Goal: Task Accomplishment & Management: Use online tool/utility

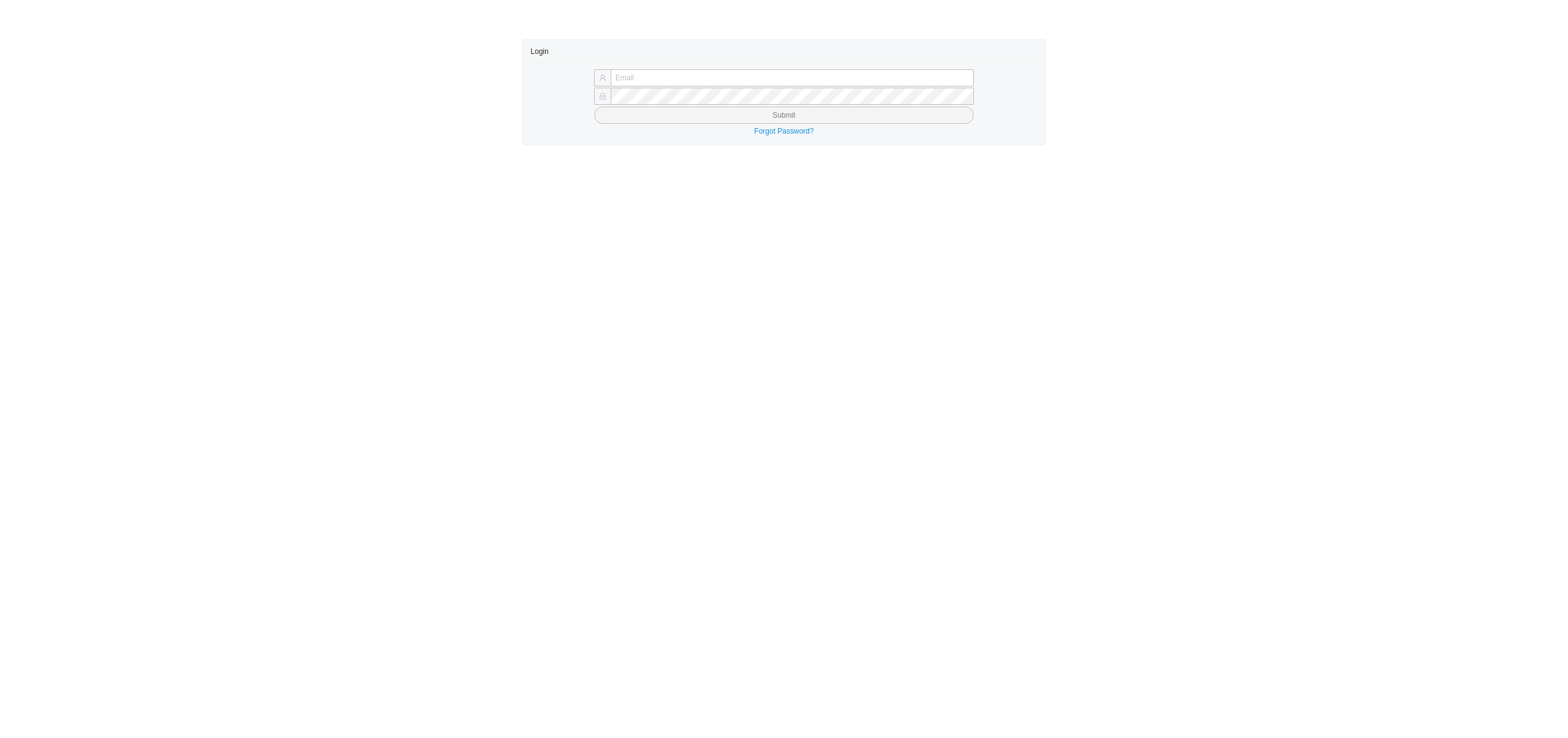
type input "[EMAIL_ADDRESS][DOMAIN_NAME]"
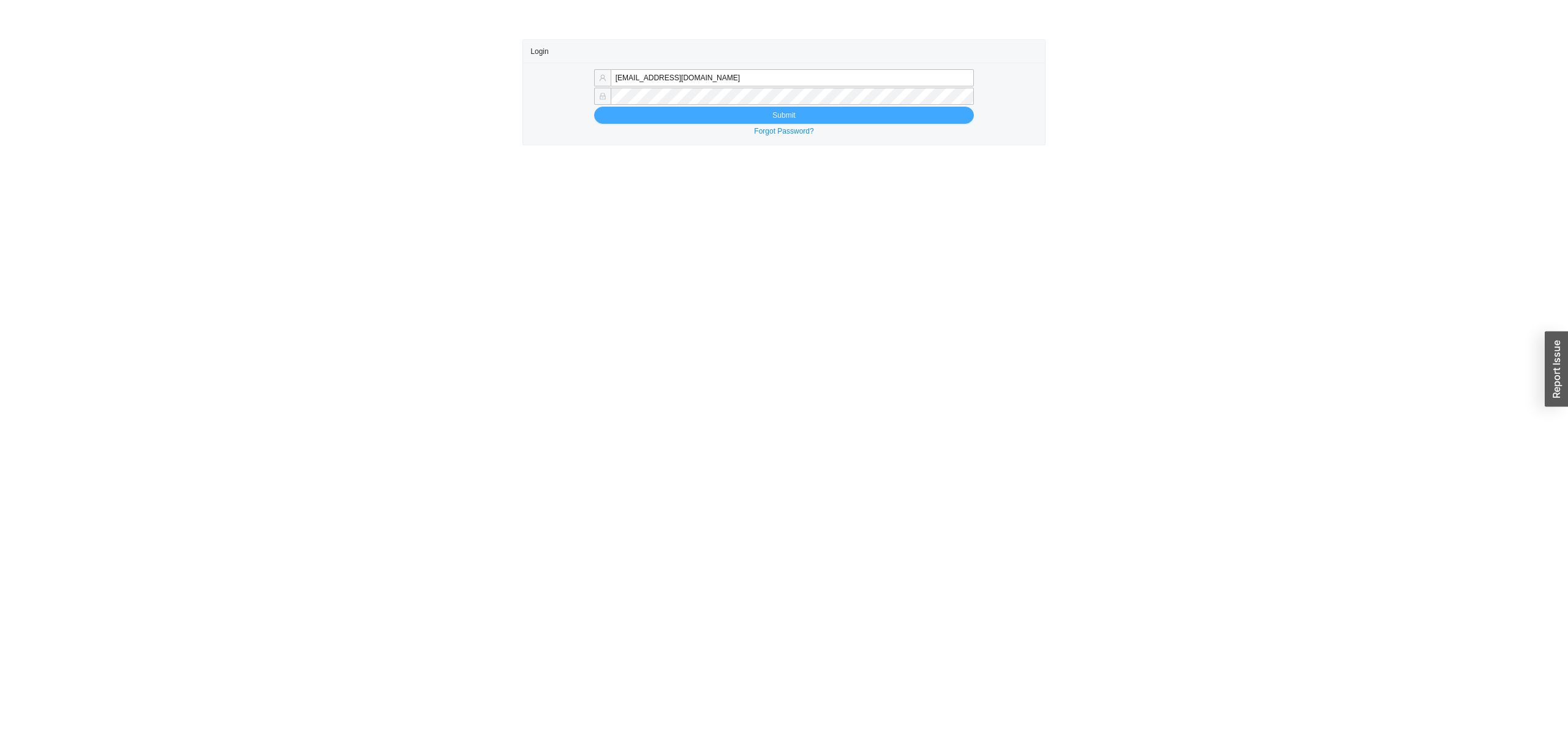
click at [719, 117] on button "Submit" at bounding box center [783, 115] width 379 height 17
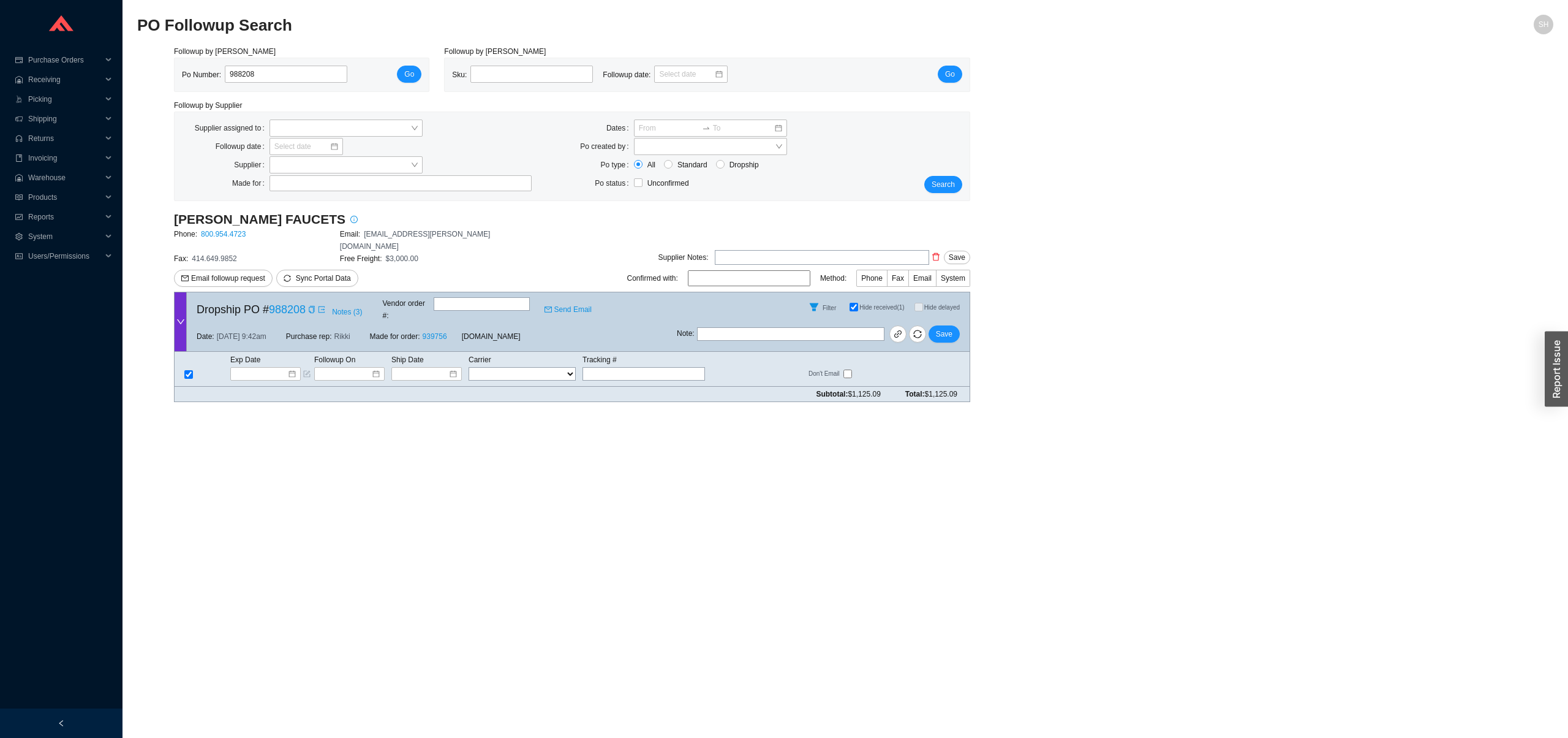
click at [849, 303] on input "Hide received (1)" at bounding box center [853, 307] width 8 height 8
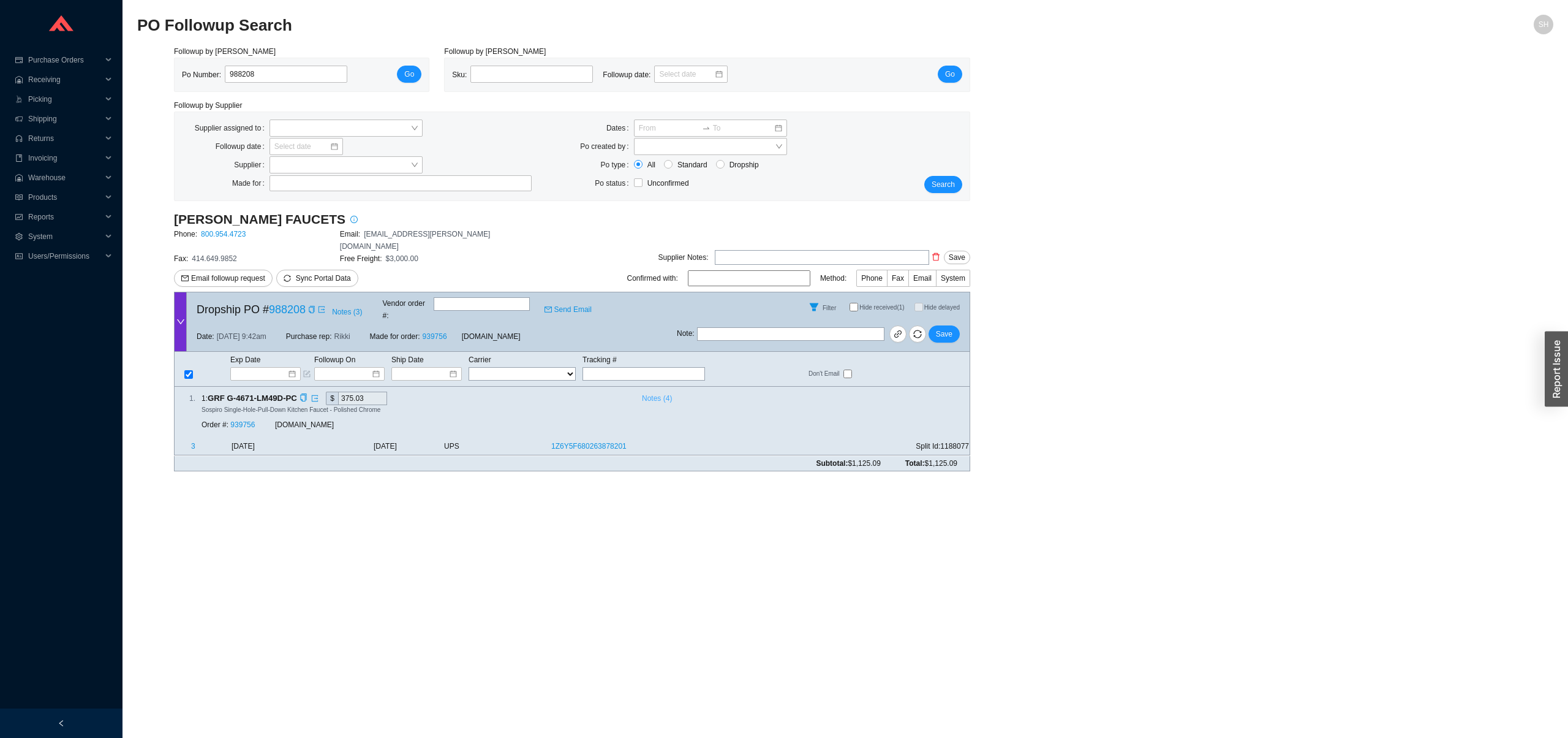
click at [652, 392] on span "Notes ( 4 )" at bounding box center [657, 398] width 30 height 12
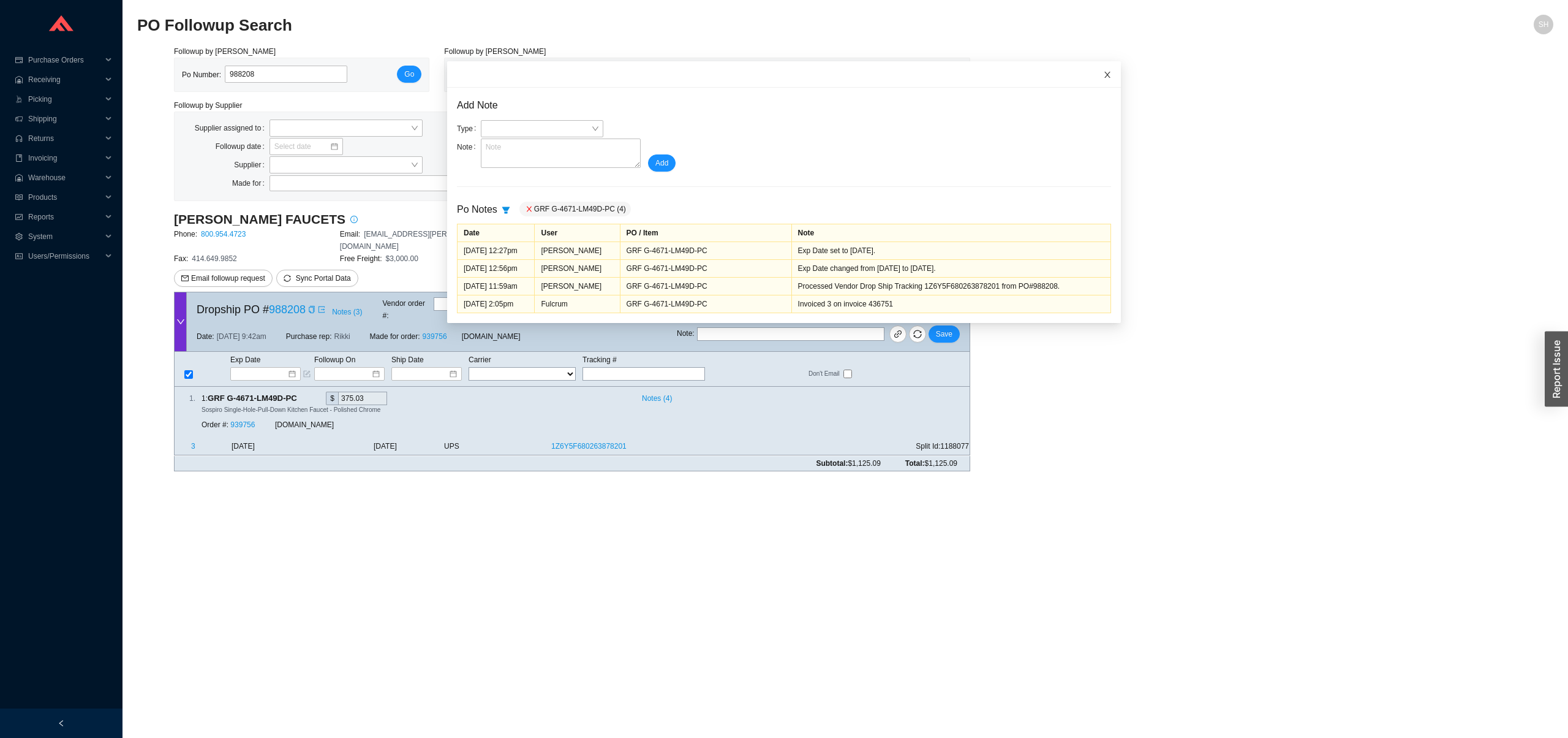
click at [1103, 74] on icon "close" at bounding box center [1107, 74] width 8 height 8
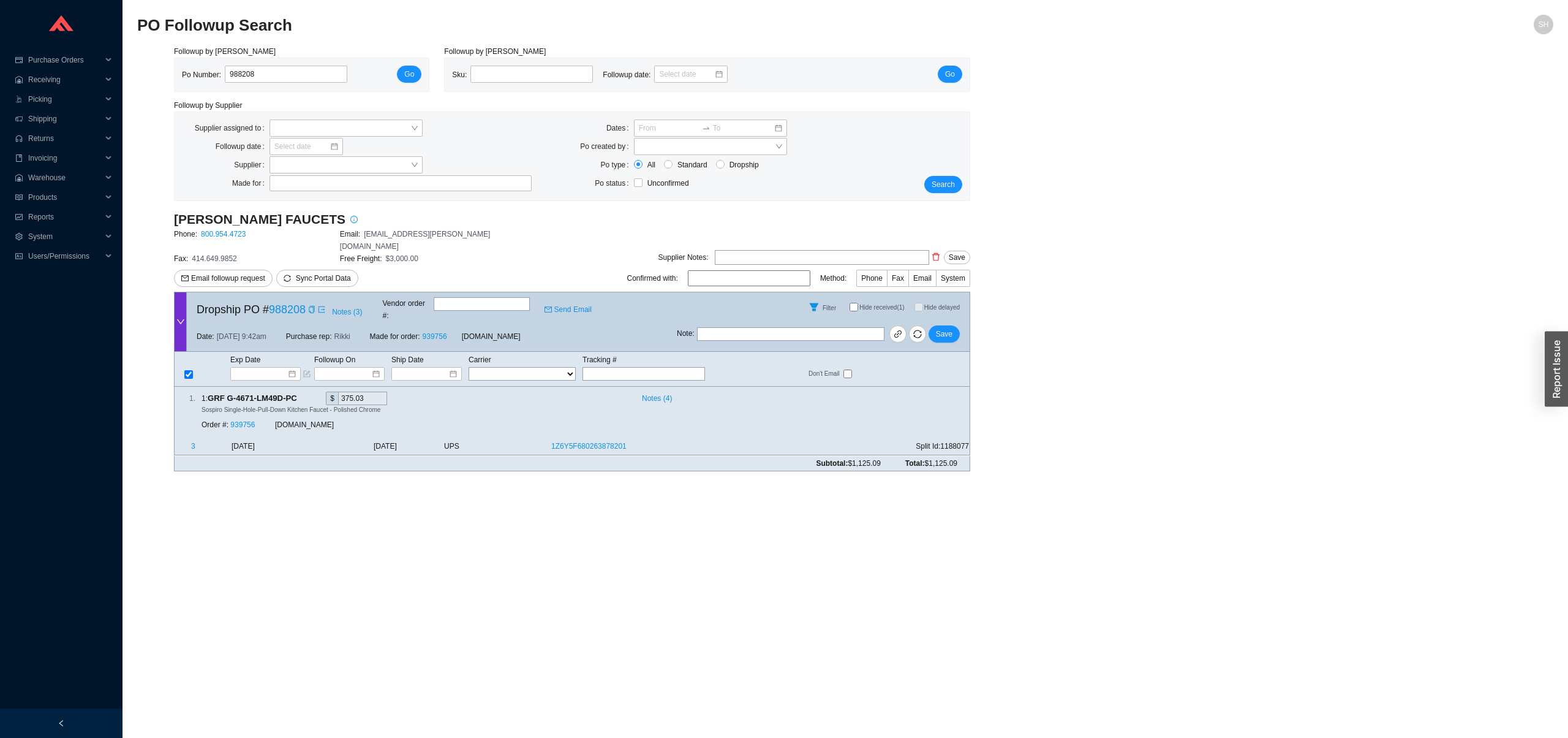
click at [495, 588] on main "PO Followup Search SH Followup by PO Po Number: 988208 Go Followup by Sku Sku: …" at bounding box center [845, 376] width 1416 height 723
click at [923, 326] on button "button" at bounding box center [917, 334] width 17 height 17
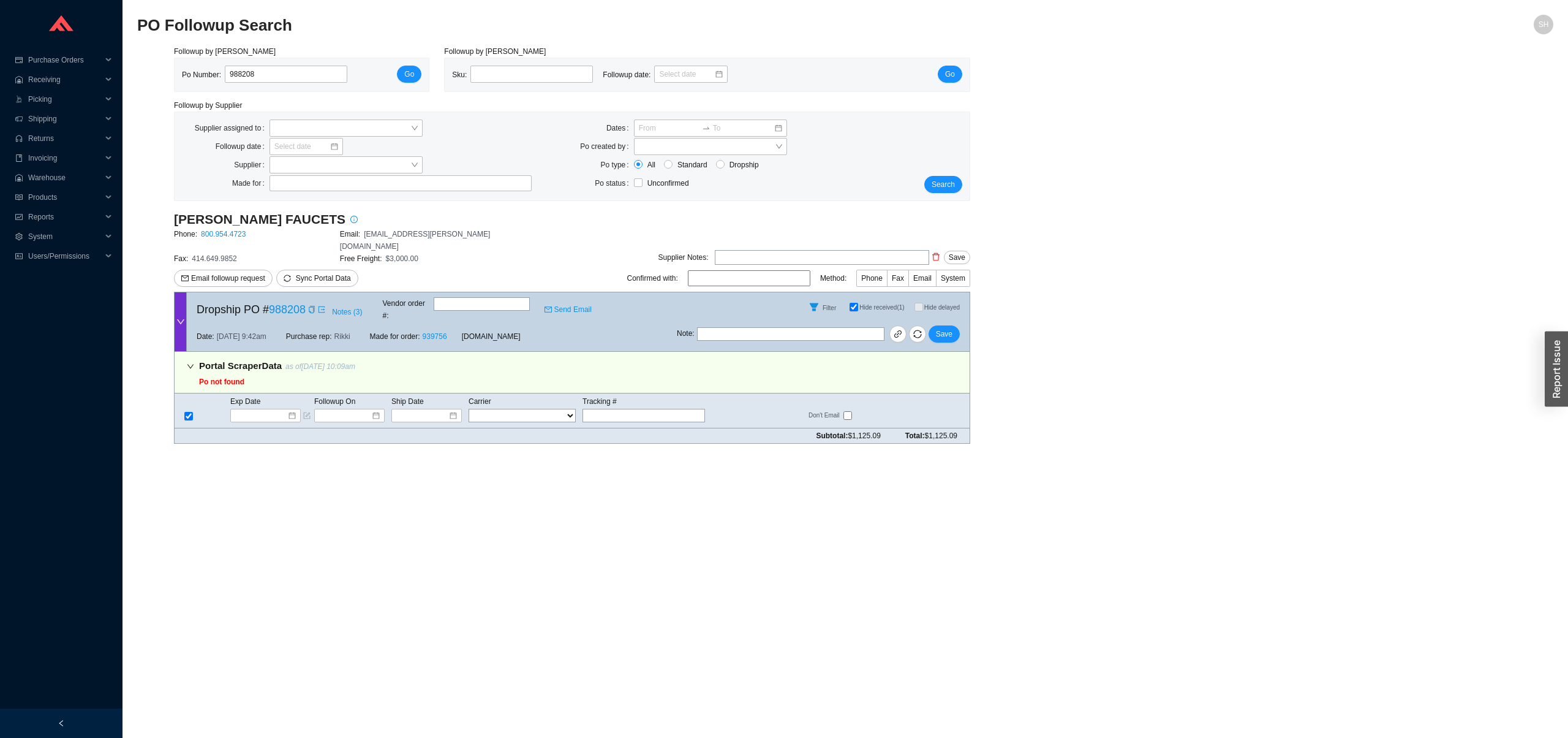
click at [610, 564] on main "PO Followup Search SH Followup by PO Po Number: 988208 Go Followup by Sku Sku: …" at bounding box center [845, 376] width 1416 height 723
click at [849, 303] on input "Hide received (1)" at bounding box center [853, 307] width 8 height 8
checkbox input "false"
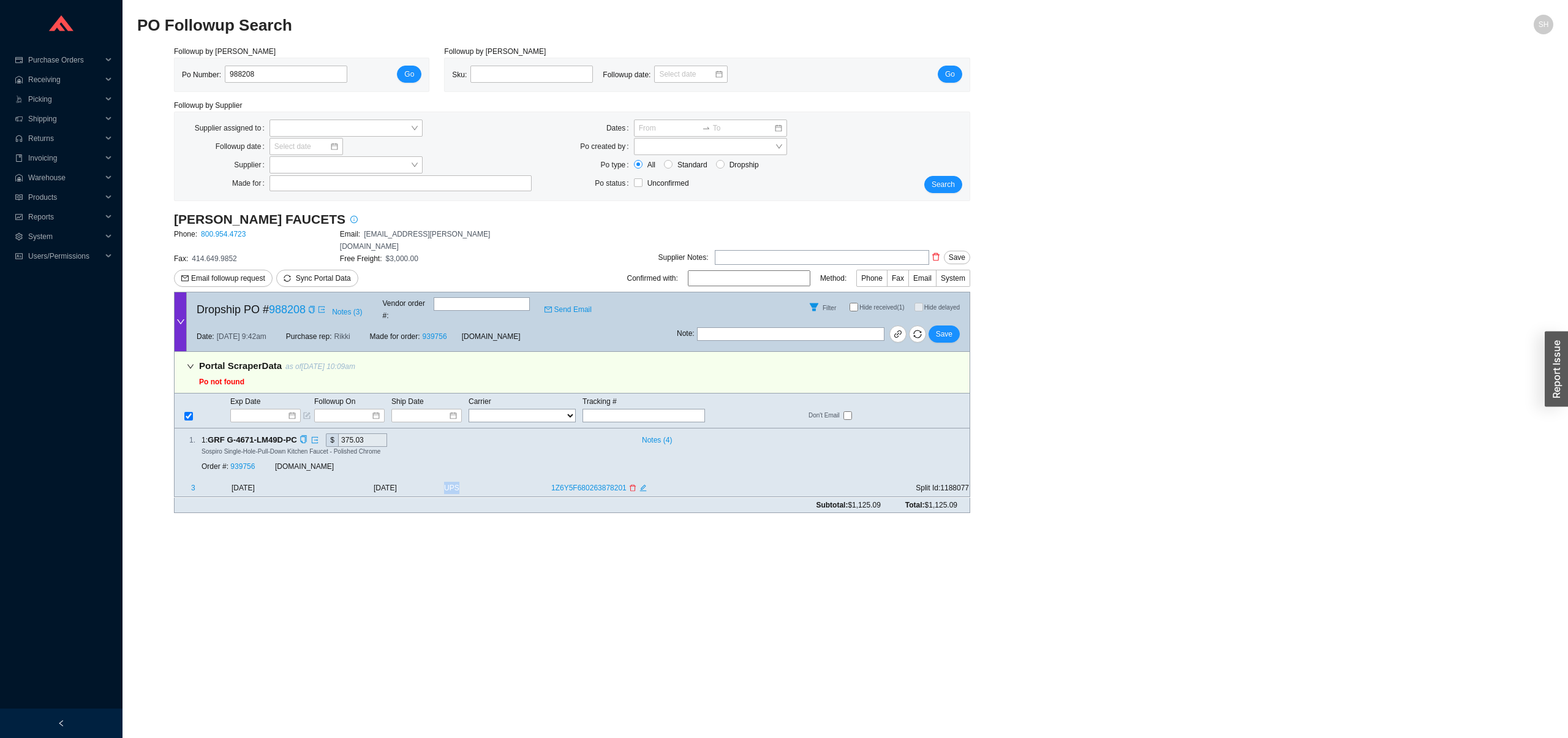
drag, startPoint x: 496, startPoint y: 463, endPoint x: 447, endPoint y: 463, distance: 49.0
click at [447, 481] on td "UPS" at bounding box center [498, 489] width 107 height 15
click at [314, 306] on icon "copy" at bounding box center [311, 309] width 5 height 7
click at [491, 611] on main "PO Followup Search SH Followup by PO Po Number: 988208 Go Followup by Sku Sku: …" at bounding box center [845, 376] width 1416 height 723
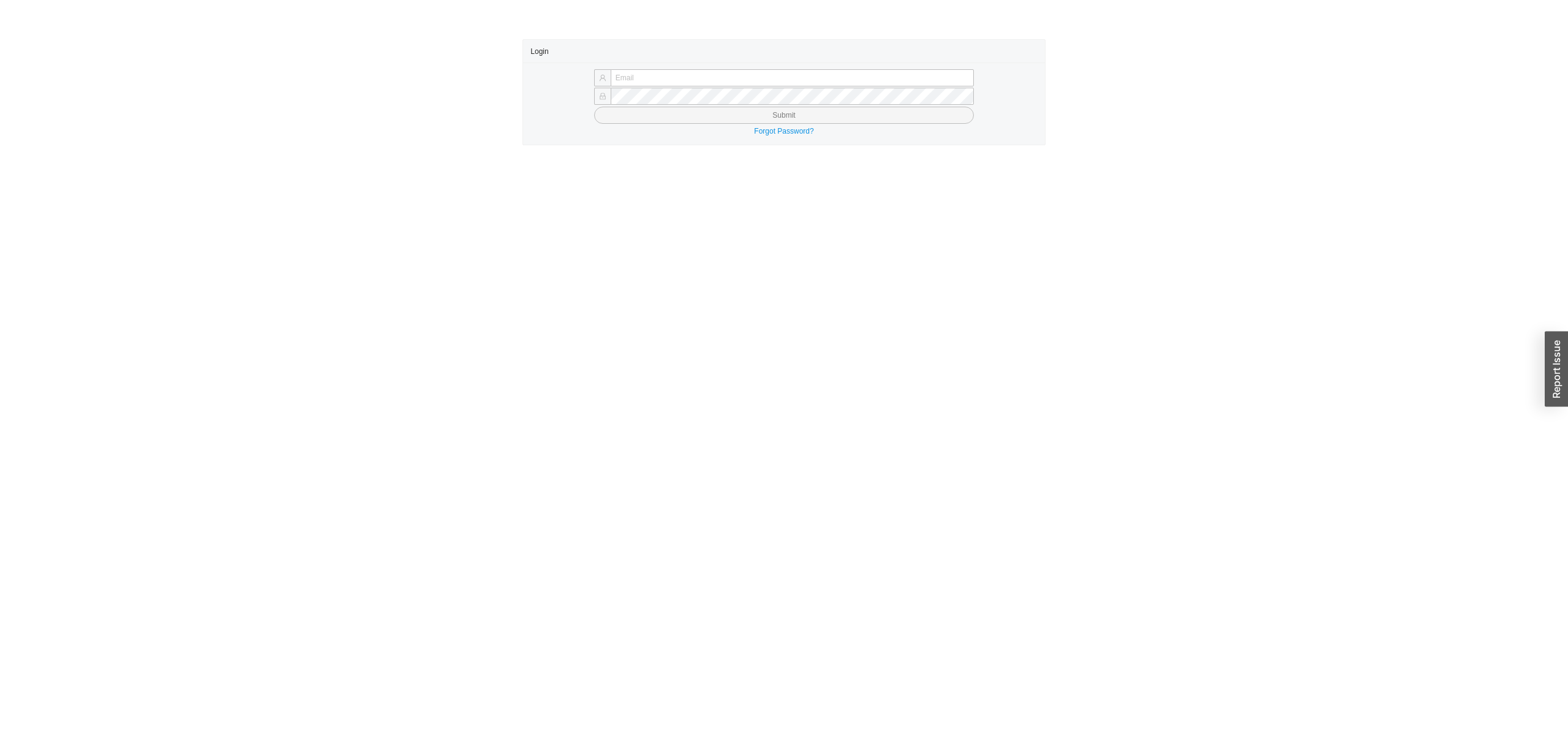
type input "[EMAIL_ADDRESS][DOMAIN_NAME]"
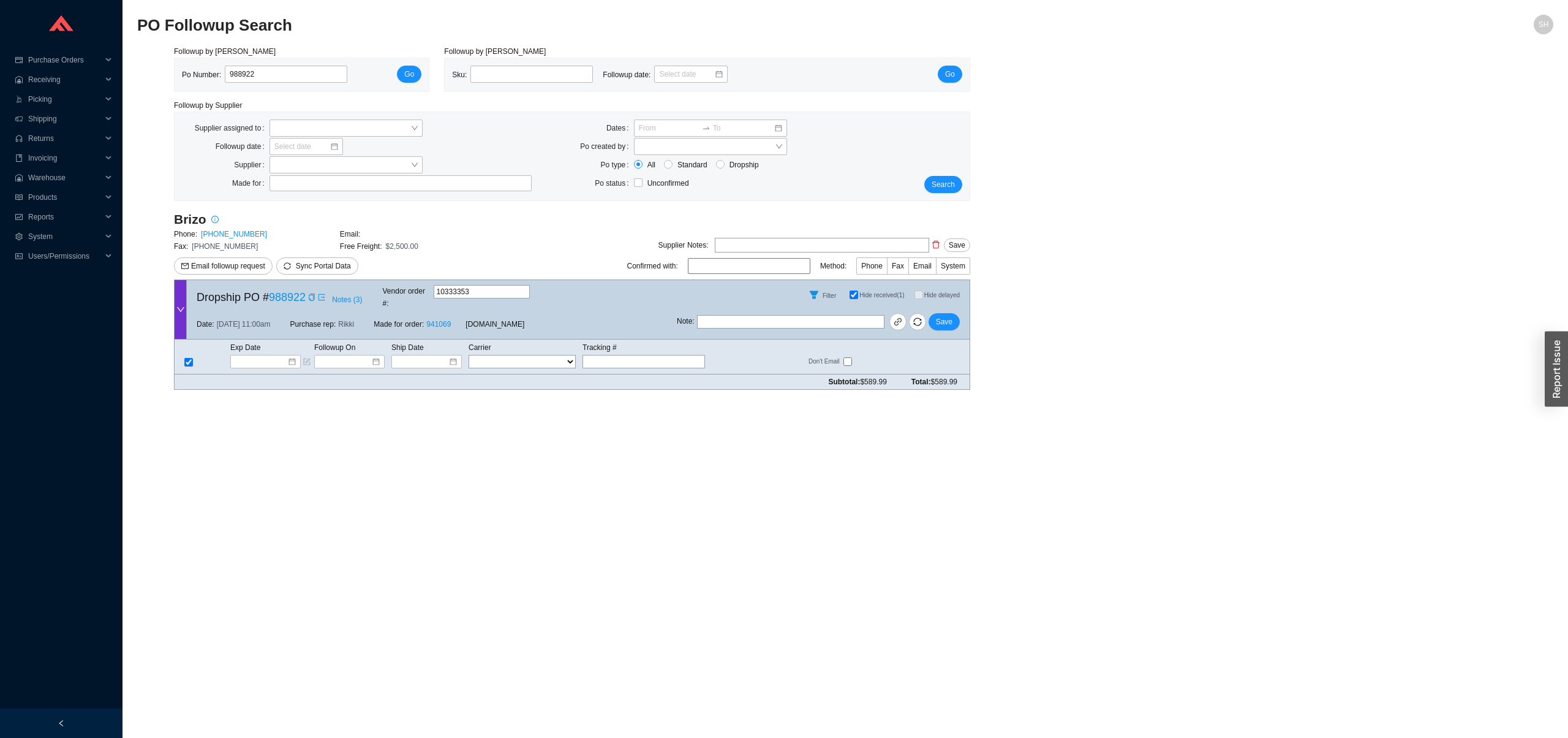
click at [849, 281] on div "Filter Hide received (1) Hide delayed" at bounding box center [823, 295] width 293 height 29
click at [849, 290] on label "Hide received (1)" at bounding box center [881, 294] width 65 height 8
click at [849, 290] on input "Hide received (1)" at bounding box center [853, 294] width 8 height 8
checkbox input "false"
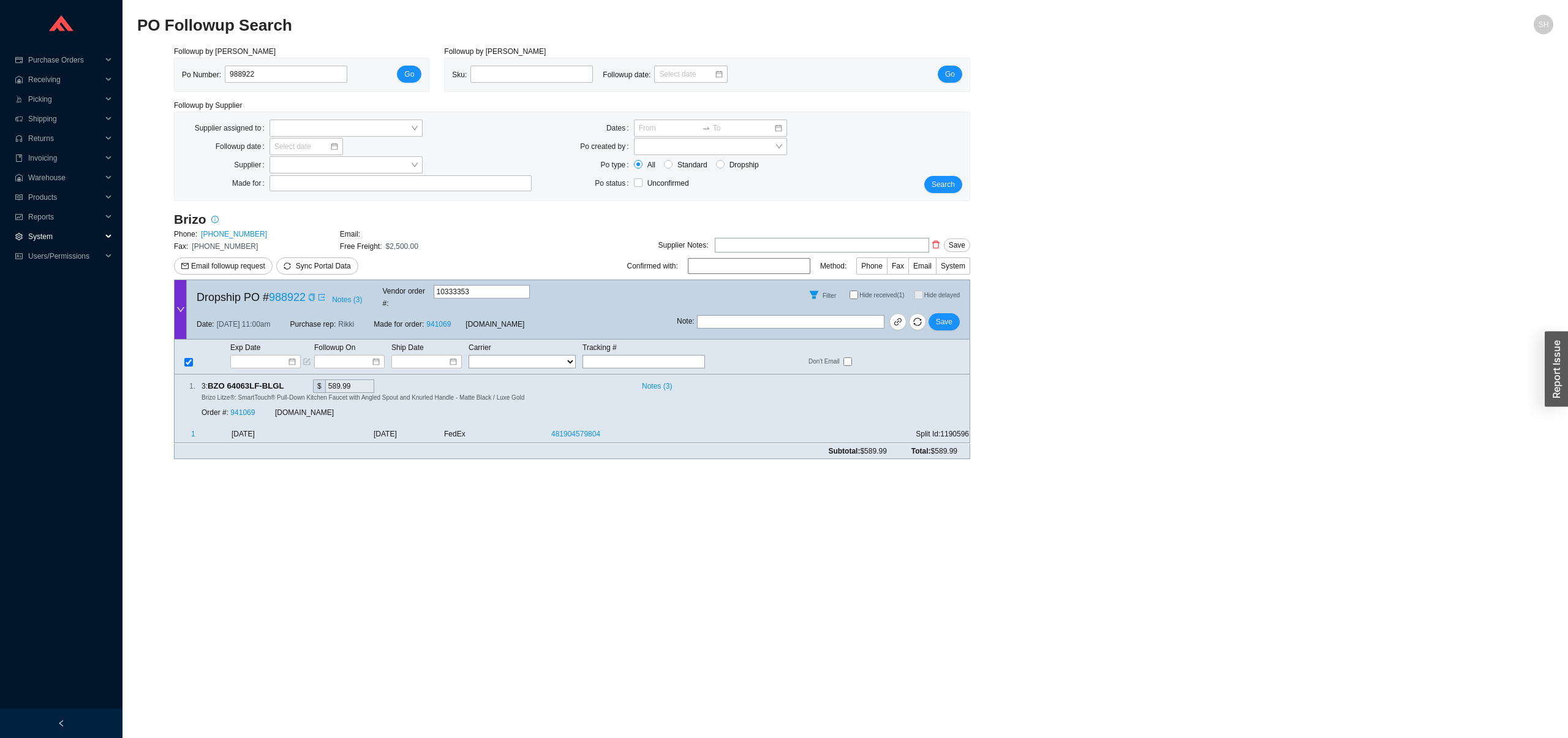
click at [85, 234] on span "System" at bounding box center [65, 237] width 74 height 20
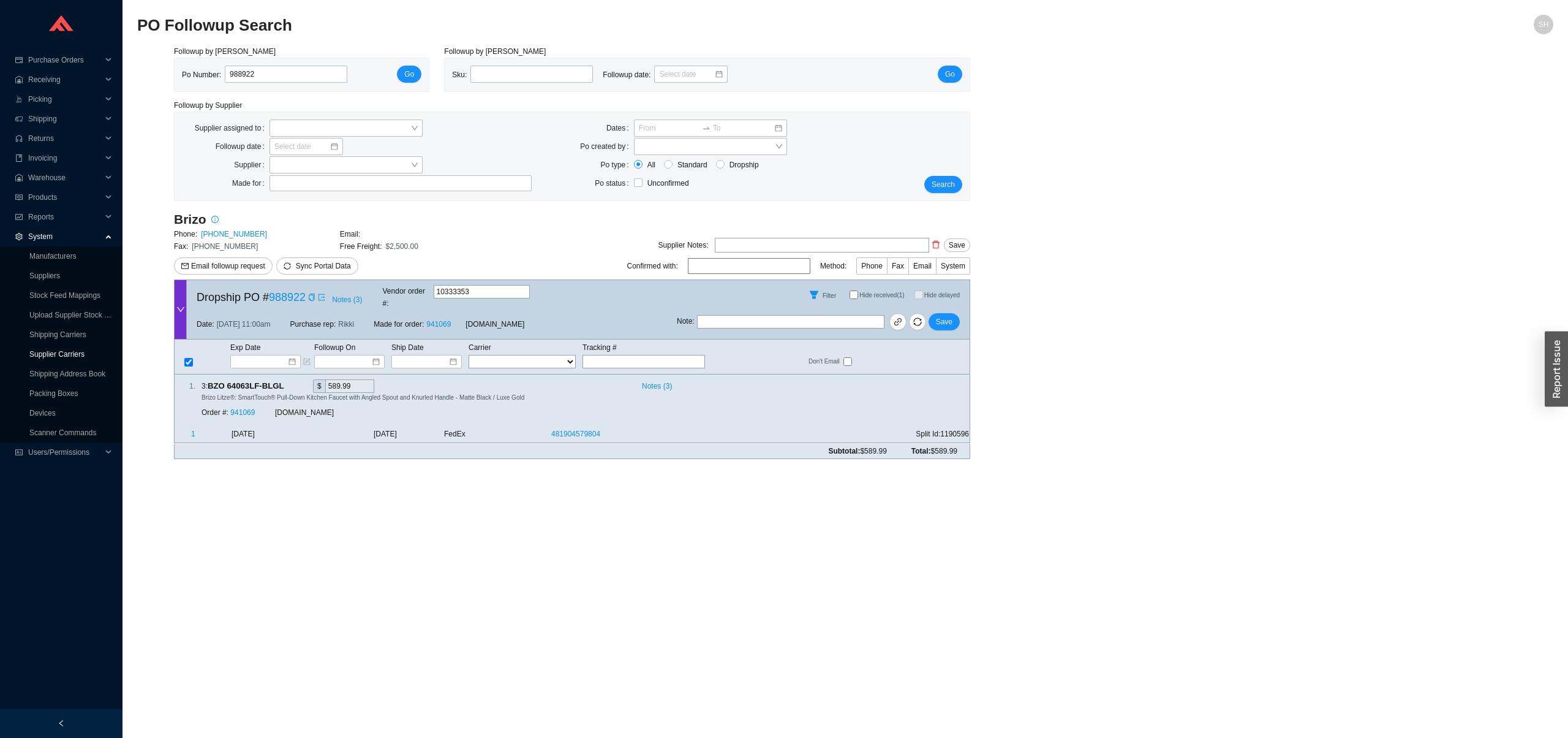
click at [85, 353] on link "Supplier Carriers" at bounding box center [56, 354] width 55 height 8
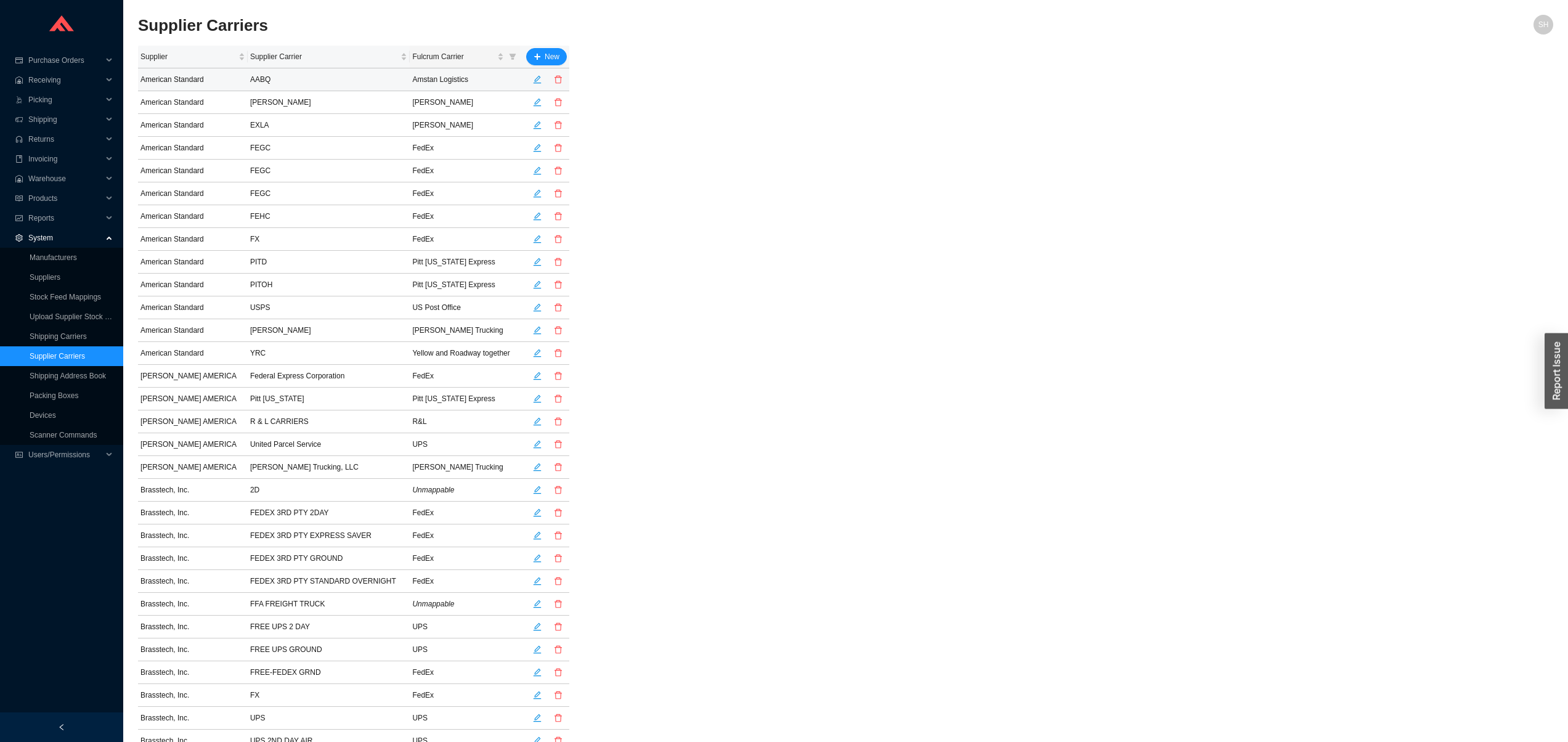
click at [509, 68] on th "Fulcrum Carrier" at bounding box center [465, 57] width 111 height 23
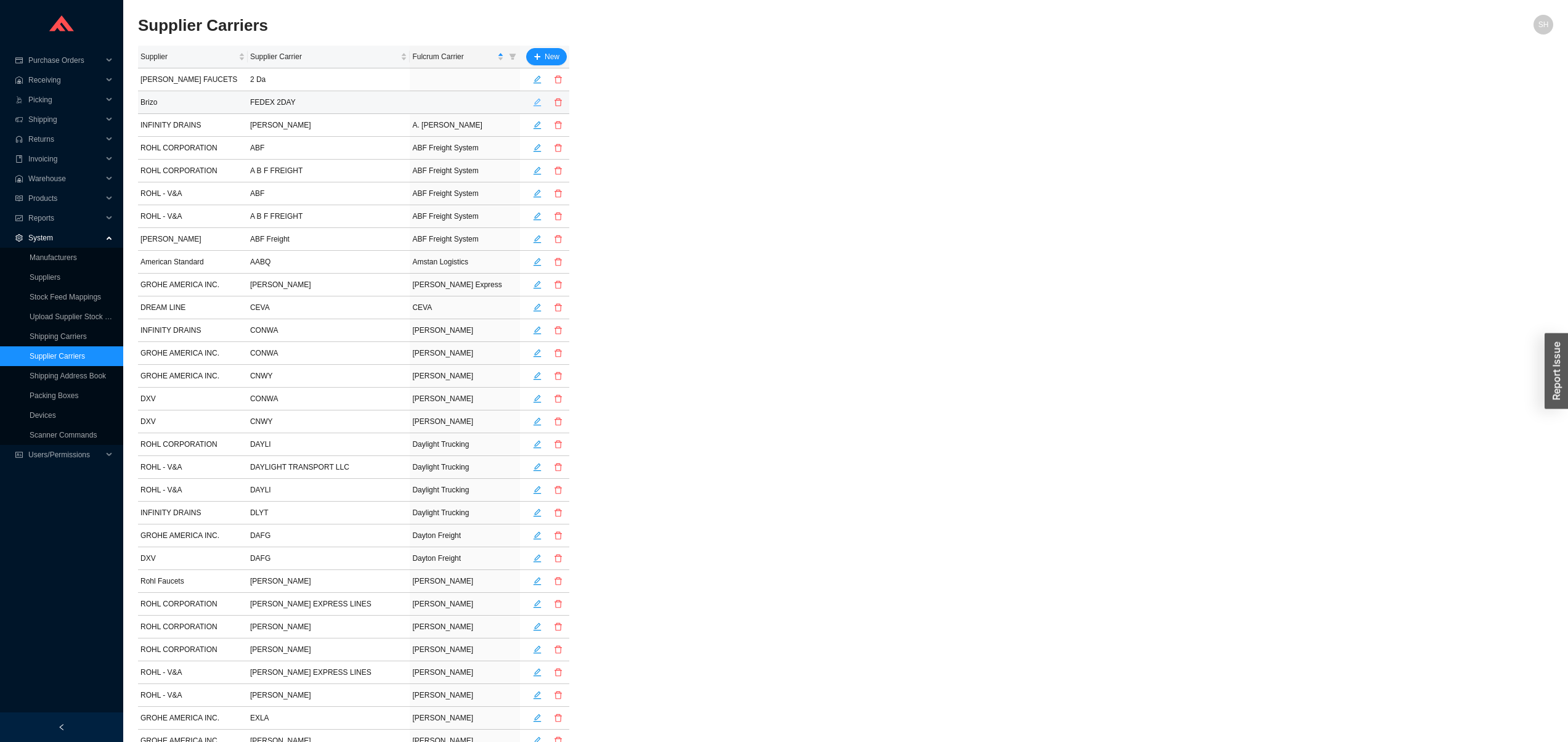
click at [536, 108] on button "button" at bounding box center [537, 102] width 17 height 17
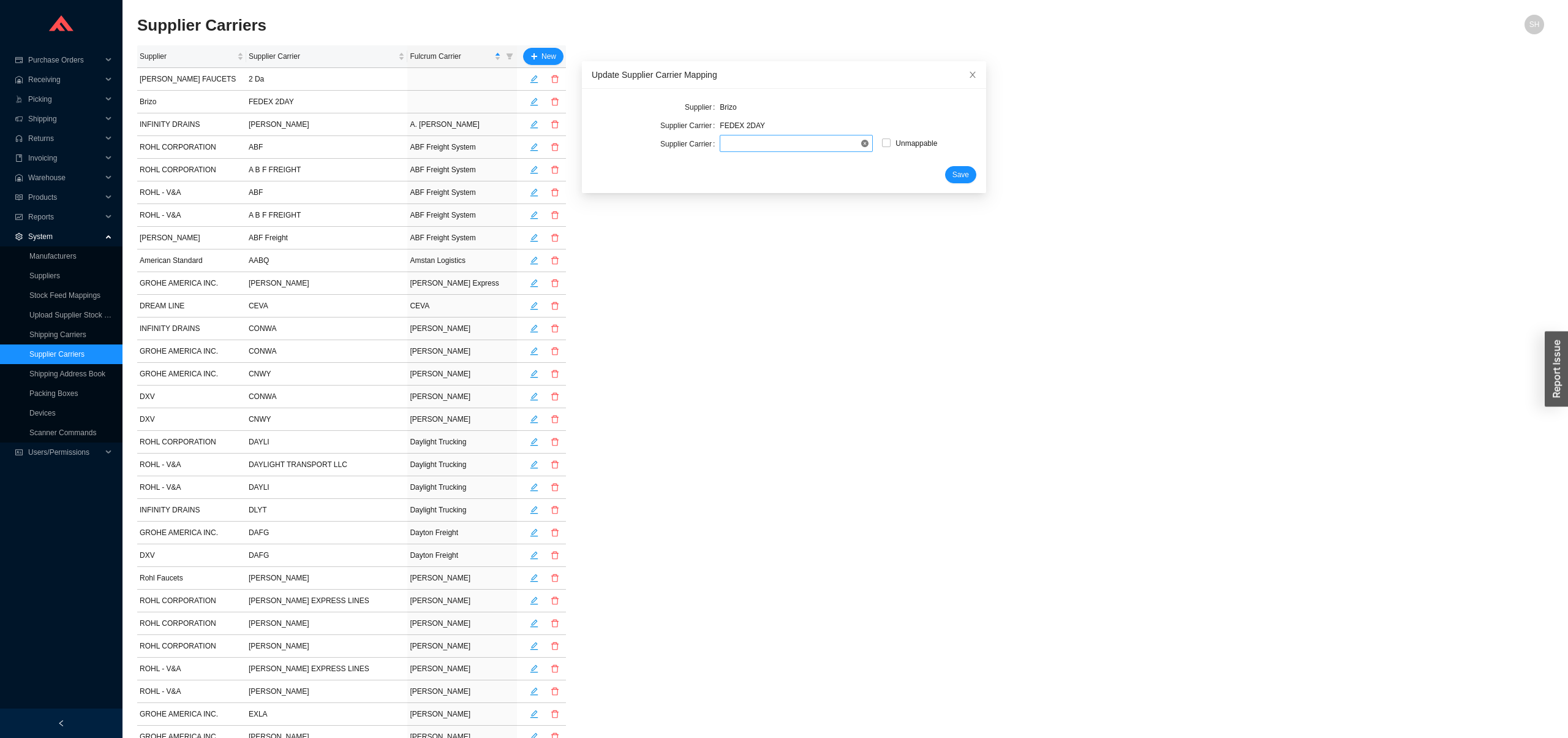
click at [759, 149] on span at bounding box center [797, 144] width 144 height 16
type input "fede"
click at [806, 180] on div "FedEx Ground" at bounding box center [789, 183] width 144 height 11
click at [952, 172] on span "Save" at bounding box center [960, 174] width 16 height 12
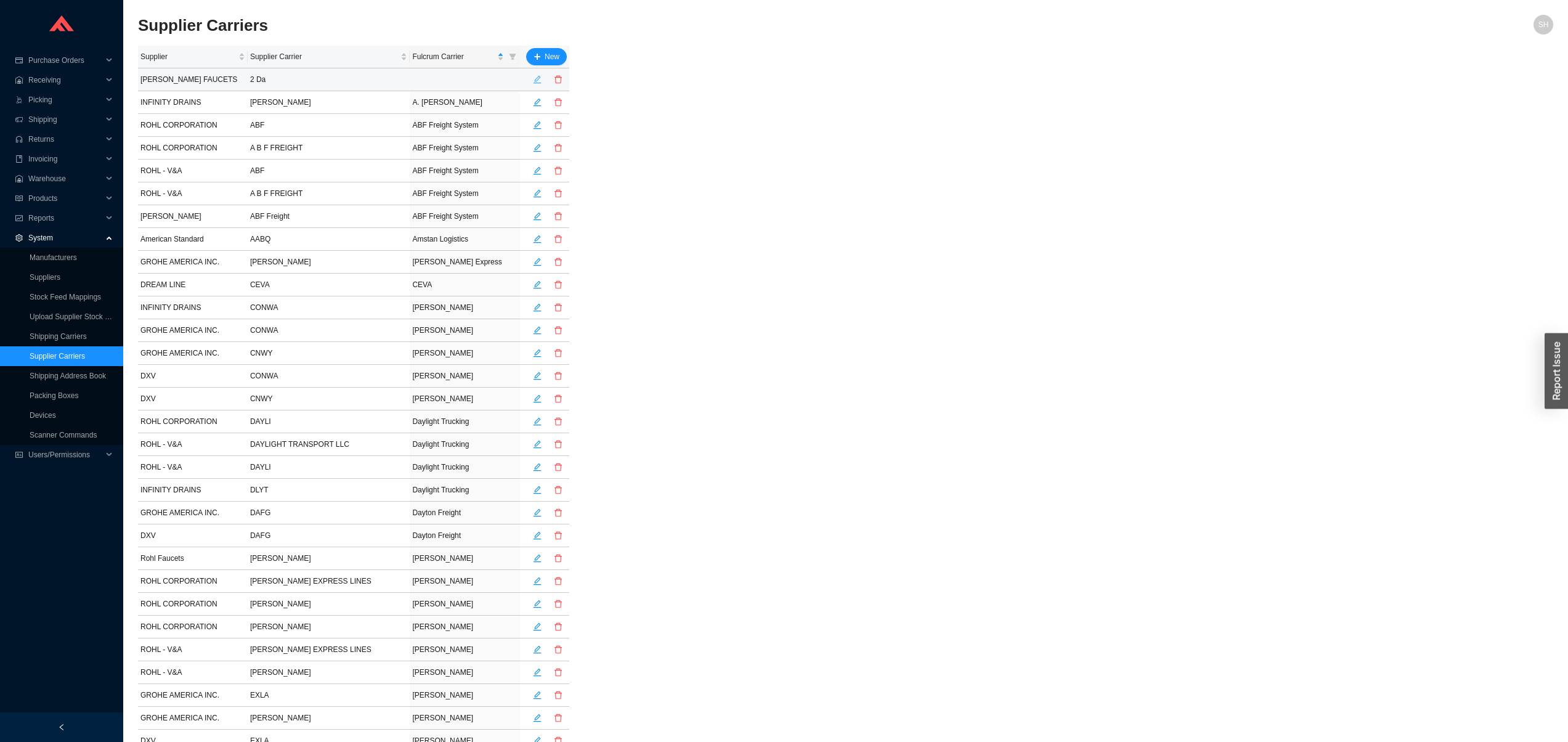
click at [537, 81] on icon "edit" at bounding box center [536, 79] width 8 height 8
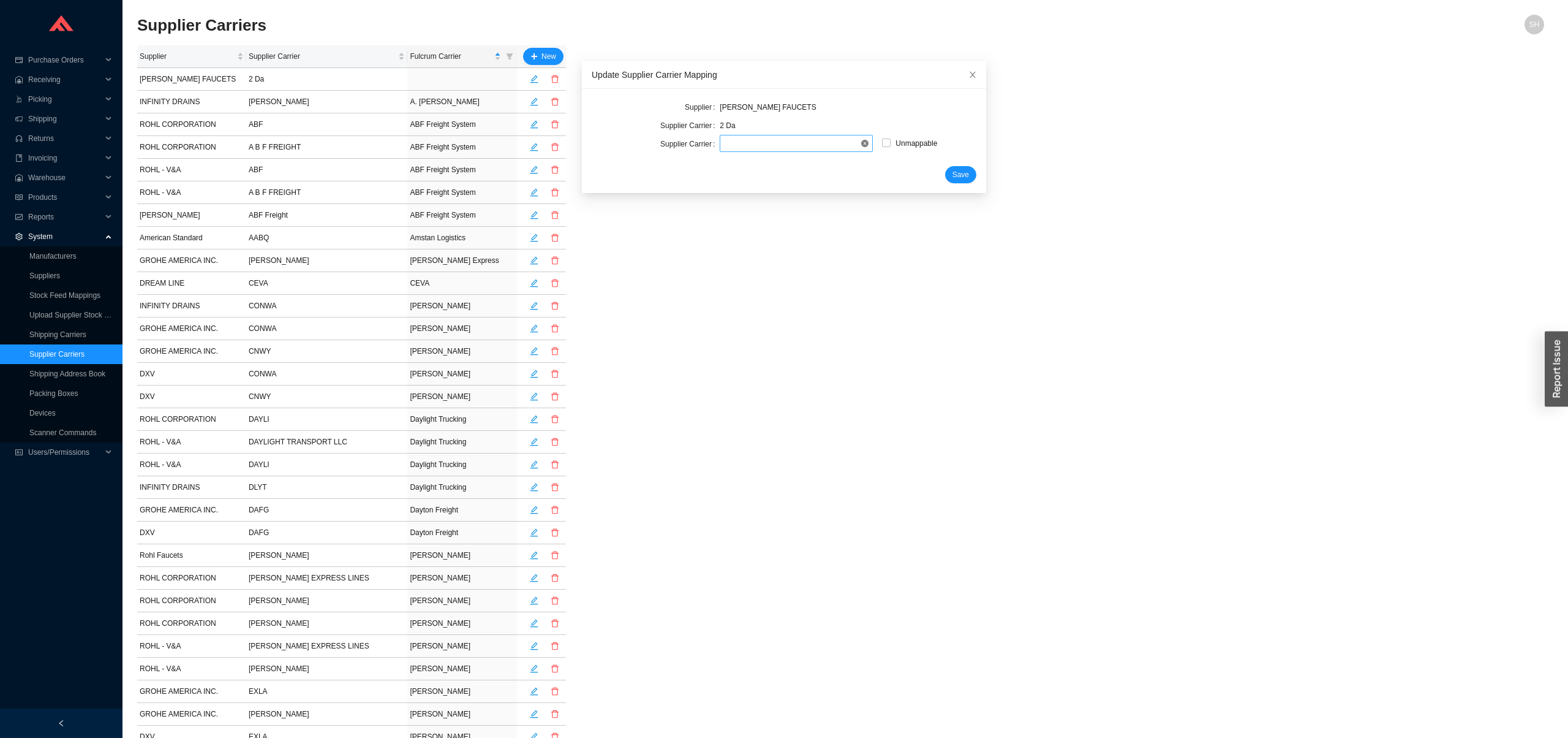
click at [799, 140] on span at bounding box center [797, 144] width 144 height 16
type input "ups"
click at [776, 164] on div "UPS" at bounding box center [789, 166] width 144 height 11
click at [958, 169] on button "Save" at bounding box center [960, 174] width 31 height 17
